Goal: Communication & Community: Answer question/provide support

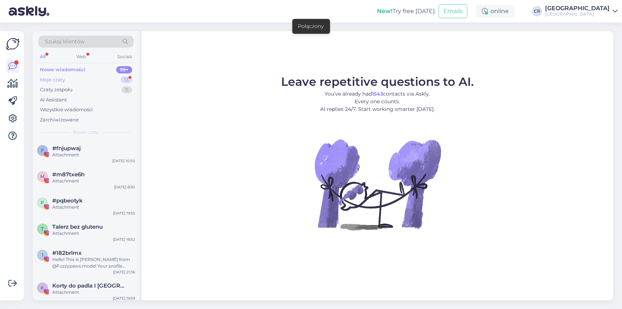
click at [97, 76] on div "Moje czaty 13" at bounding box center [85, 80] width 95 height 10
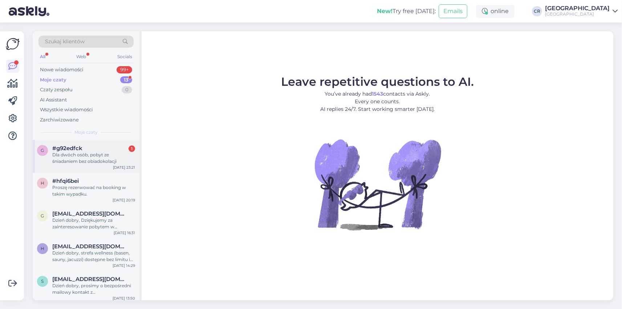
click at [95, 160] on div "Dla dwóch osób, pobyt ze śniadaniem bez obiadokolacji" at bounding box center [93, 157] width 83 height 13
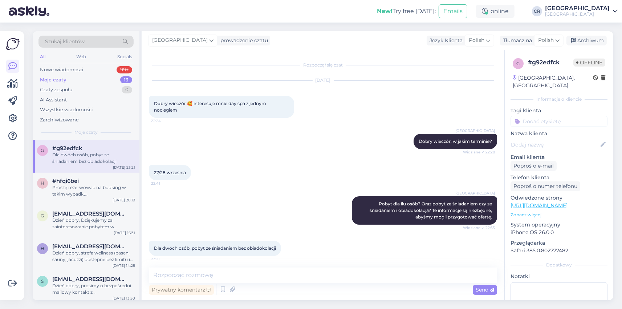
scroll to position [3, 0]
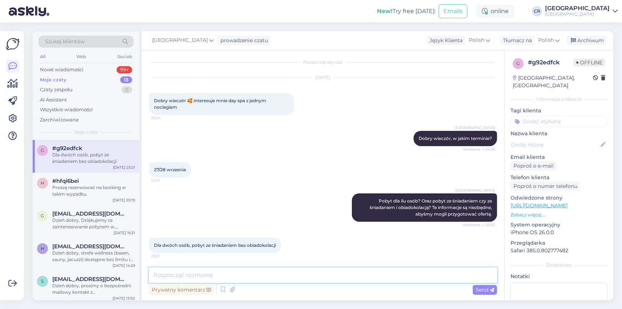
click at [278, 274] on textarea at bounding box center [323, 274] width 348 height 15
click at [277, 274] on textarea "Dzień dobry, oferta Day SPA dostępna jest od [DATE] do [DATE]." at bounding box center [323, 274] width 348 height 15
type textarea "Dzień dobry, oferta Day SPA dostępna jest tylkood [DATE] do [DATE]."
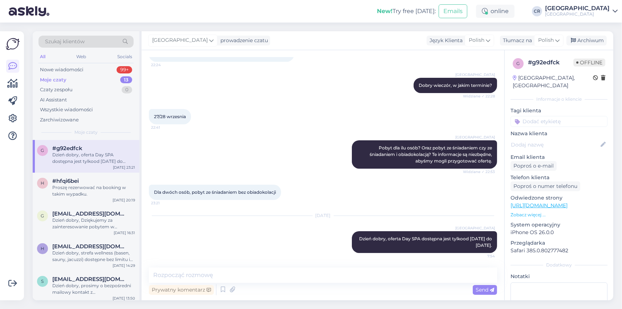
click at [74, 63] on div "All Web Socials" at bounding box center [85, 57] width 95 height 11
click at [76, 71] on div "Nowe wiadomości" at bounding box center [62, 69] width 44 height 7
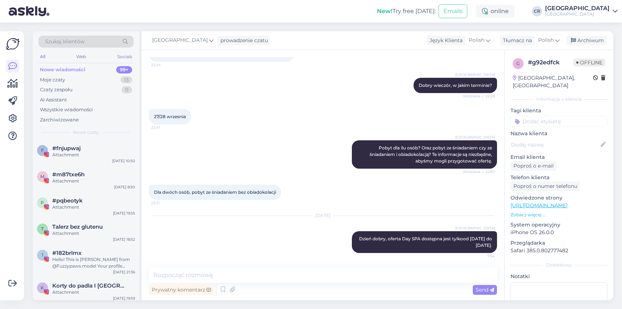
click at [80, 127] on div "Szukaj klientów All Web Socials Nowe wiadomości 99+ Moje czaty 13 Czaty zespołu…" at bounding box center [86, 85] width 107 height 109
click at [88, 153] on div "Attachment" at bounding box center [93, 154] width 83 height 7
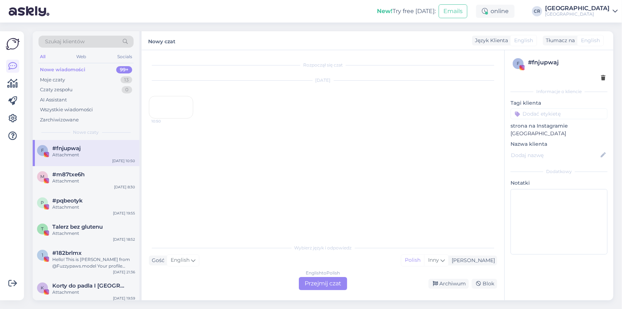
scroll to position [0, 0]
click at [80, 194] on div "p #pqbeotyk Attachment [DATE] 19:55" at bounding box center [86, 205] width 107 height 26
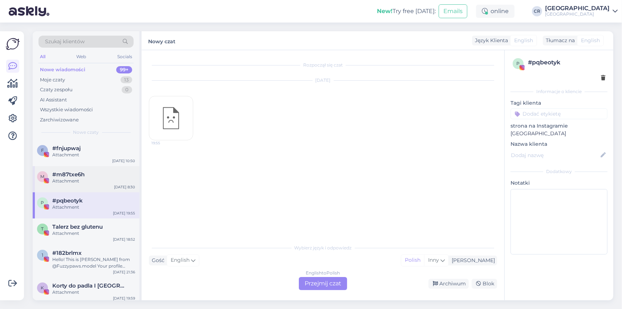
click at [82, 184] on div "Attachment" at bounding box center [93, 181] width 83 height 7
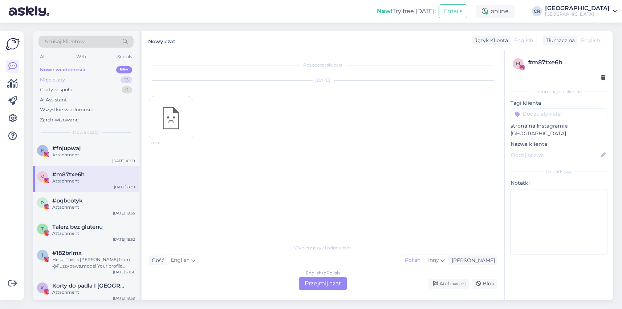
click at [60, 75] on div "Moje czaty 13" at bounding box center [85, 80] width 95 height 10
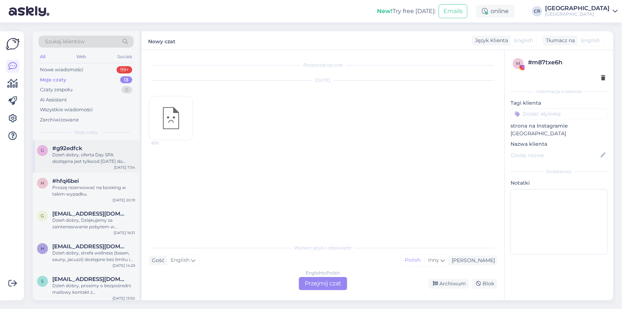
click at [97, 161] on div "Dzień dobry, oferta Day SPA dostępna jest tylkood [DATE] do [DATE]." at bounding box center [93, 157] width 83 height 13
